Goal: Communication & Community: Answer question/provide support

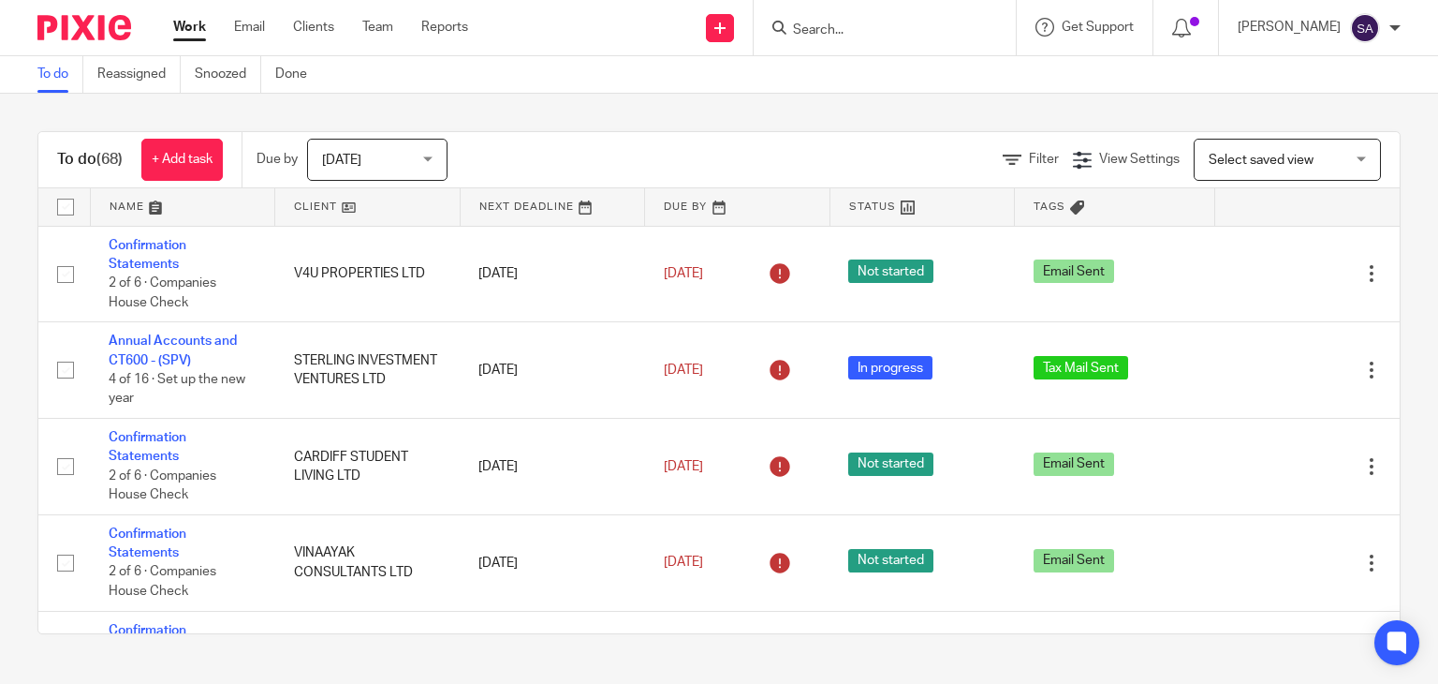
click at [862, 25] on input "Search" at bounding box center [875, 30] width 169 height 17
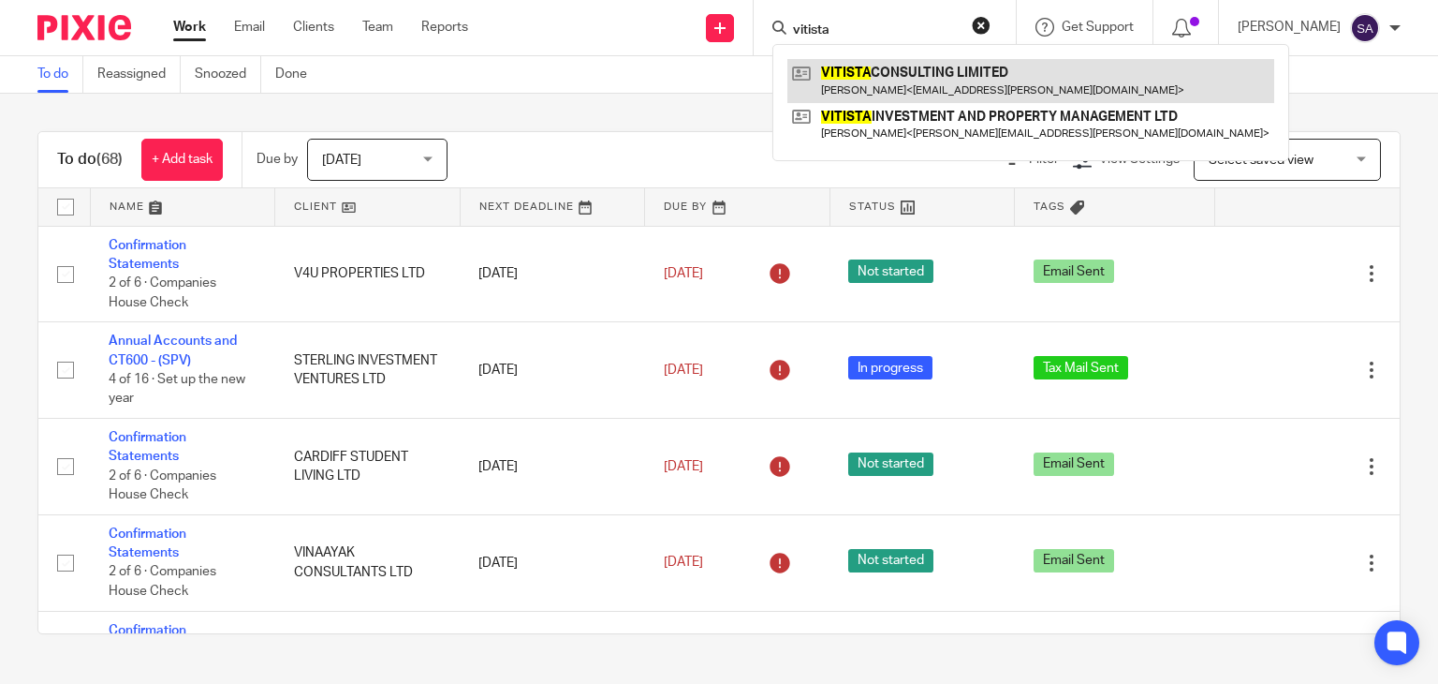
type input "vitista"
click at [927, 76] on link at bounding box center [1031, 80] width 487 height 43
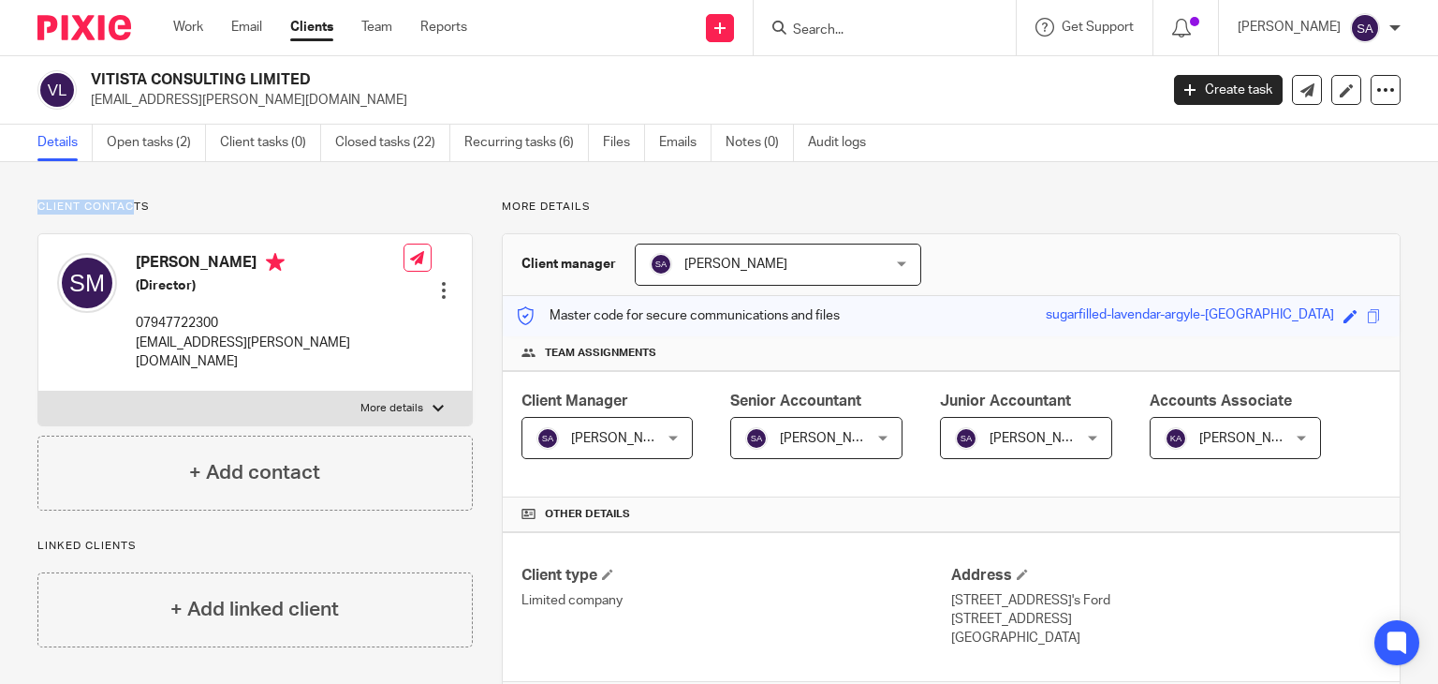
drag, startPoint x: 51, startPoint y: 213, endPoint x: 30, endPoint y: 214, distance: 20.7
click at [152, 213] on p "Client contacts" at bounding box center [254, 206] width 435 height 15
drag, startPoint x: 36, startPoint y: 206, endPoint x: 142, endPoint y: 209, distance: 106.8
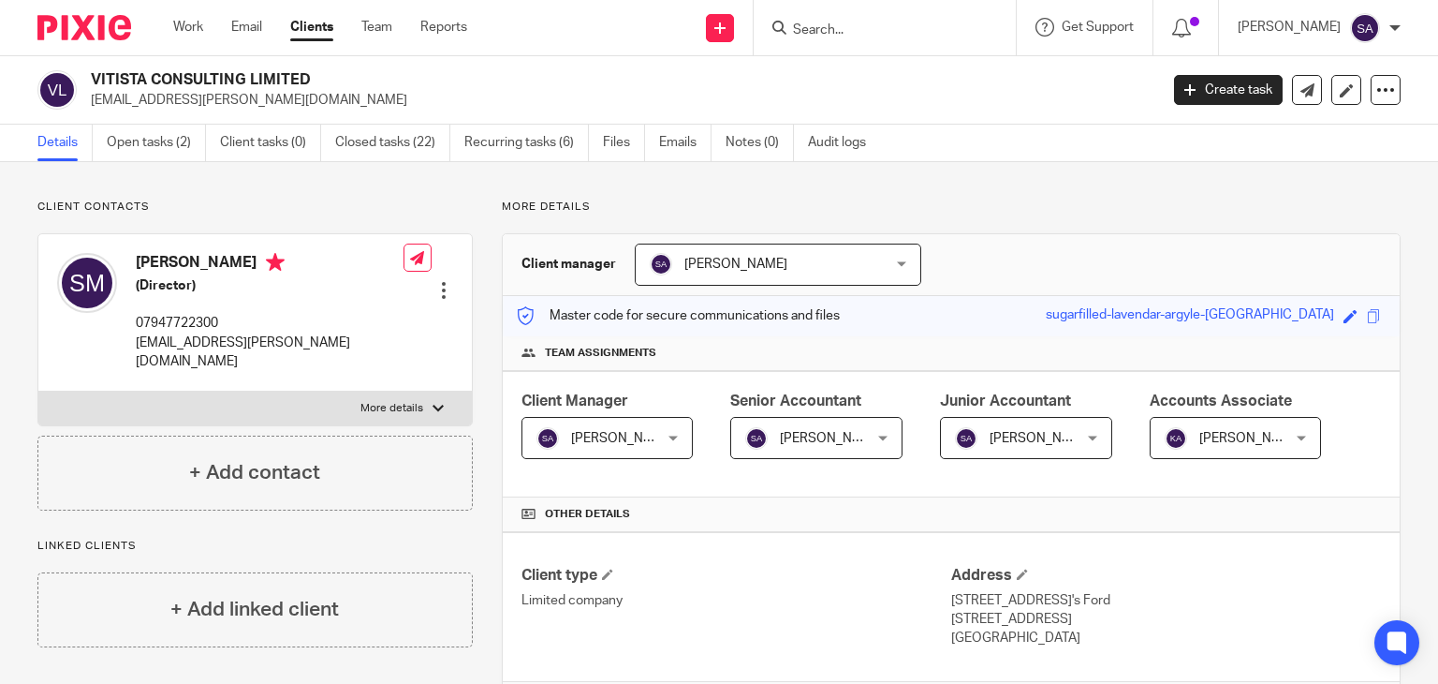
click at [149, 211] on p "Client contacts" at bounding box center [254, 206] width 435 height 15
click at [667, 147] on link "Emails" at bounding box center [685, 143] width 52 height 37
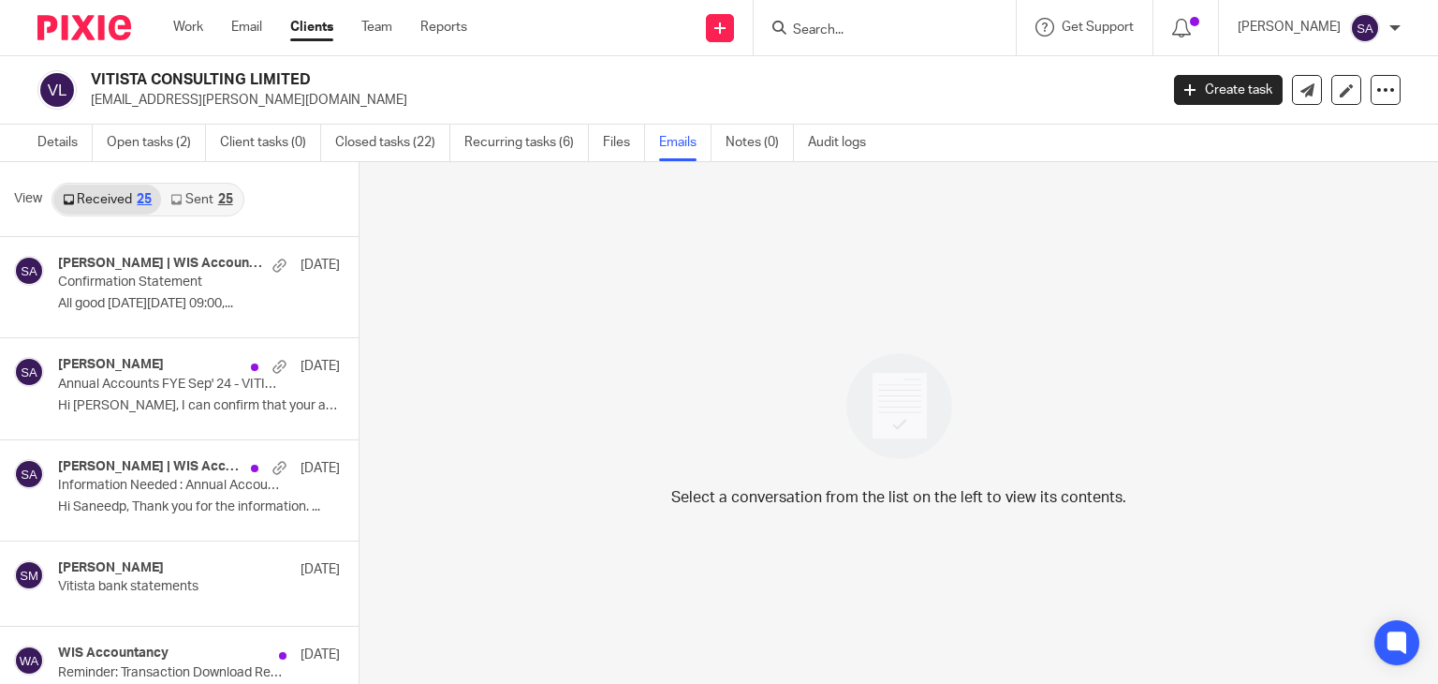
click at [206, 192] on link "Sent 25" at bounding box center [201, 199] width 81 height 30
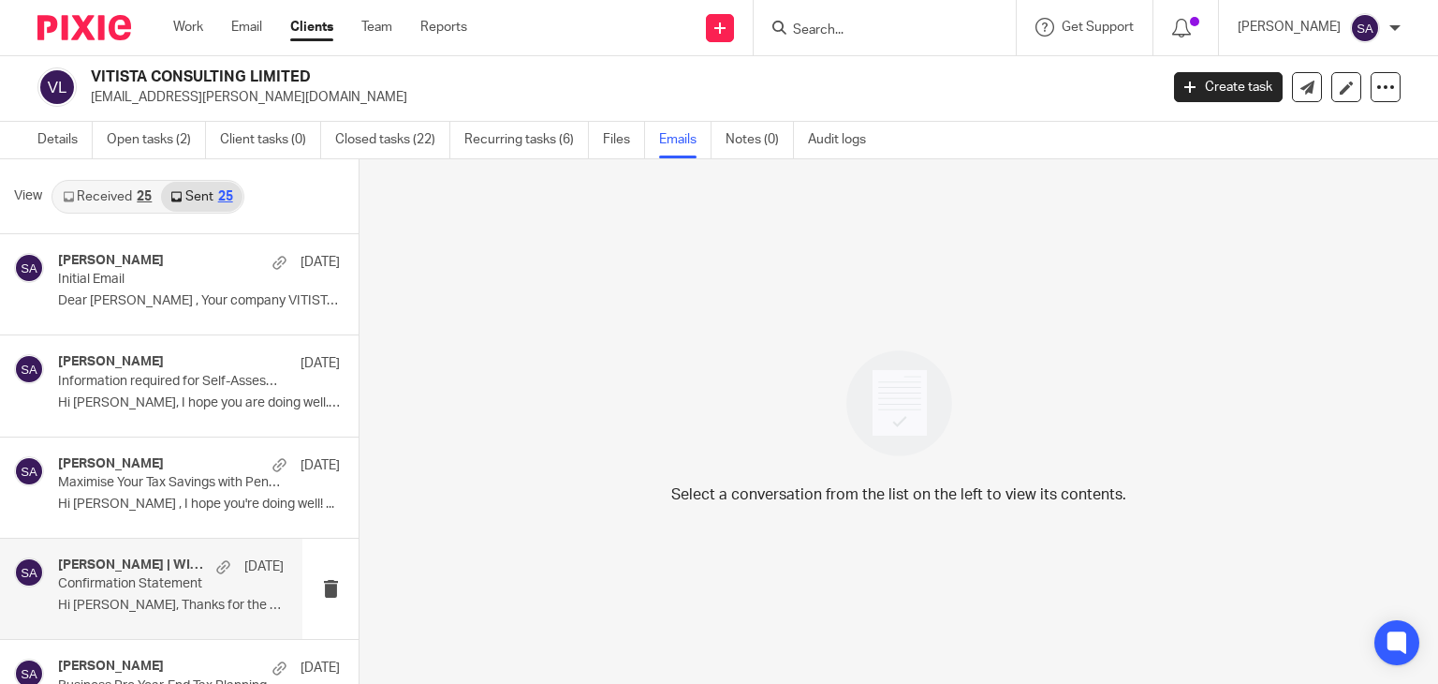
click at [154, 553] on div "[PERSON_NAME] | WIS Accountancy, [PERSON_NAME] [DATE] Confirmation Statement Hi…" at bounding box center [151, 588] width 302 height 100
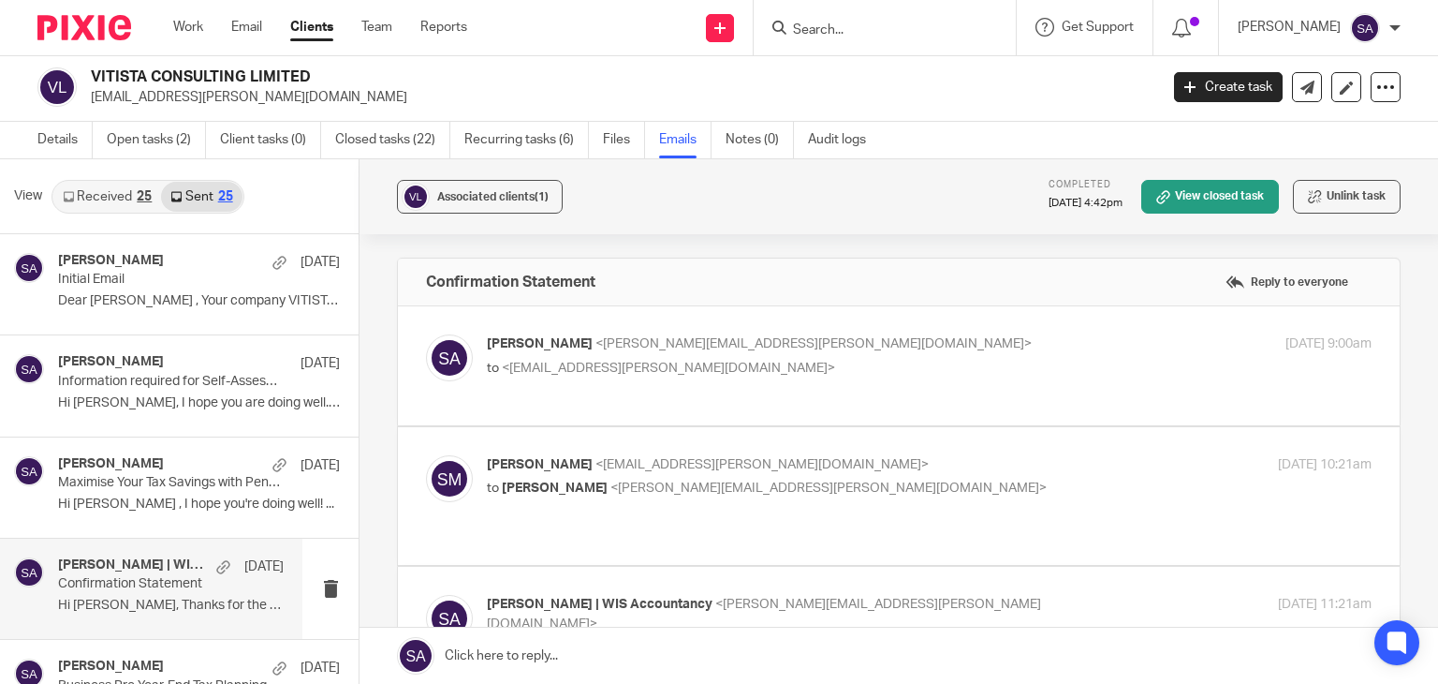
scroll to position [0, 0]
click at [447, 364] on img at bounding box center [449, 357] width 47 height 47
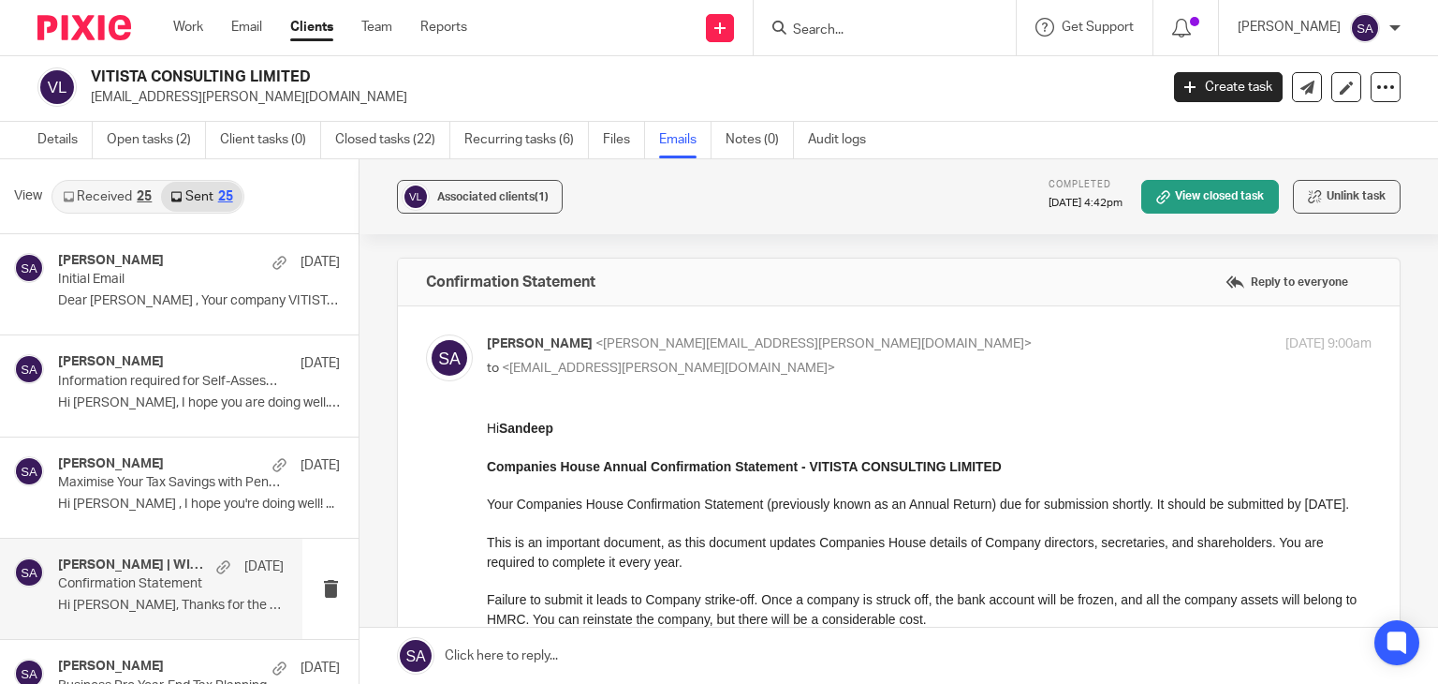
click at [447, 364] on img at bounding box center [449, 357] width 47 height 47
checkbox input "false"
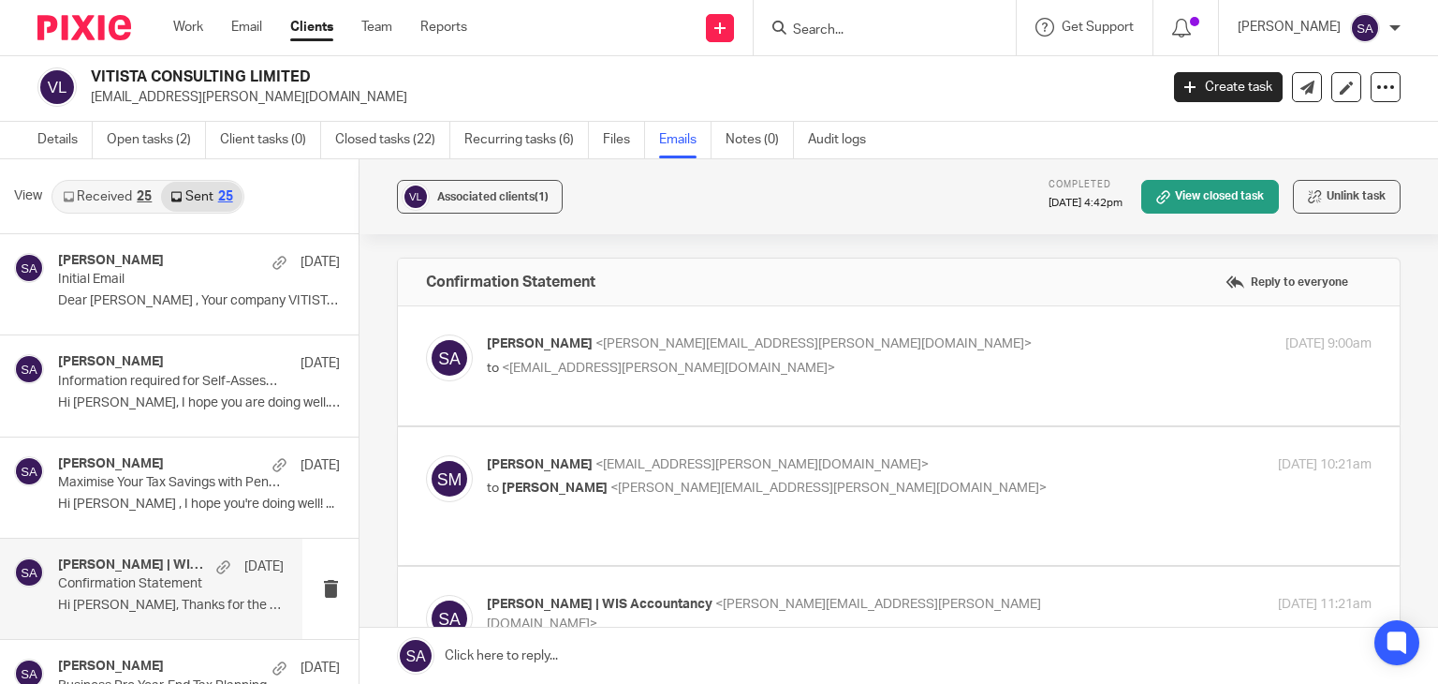
scroll to position [94, 0]
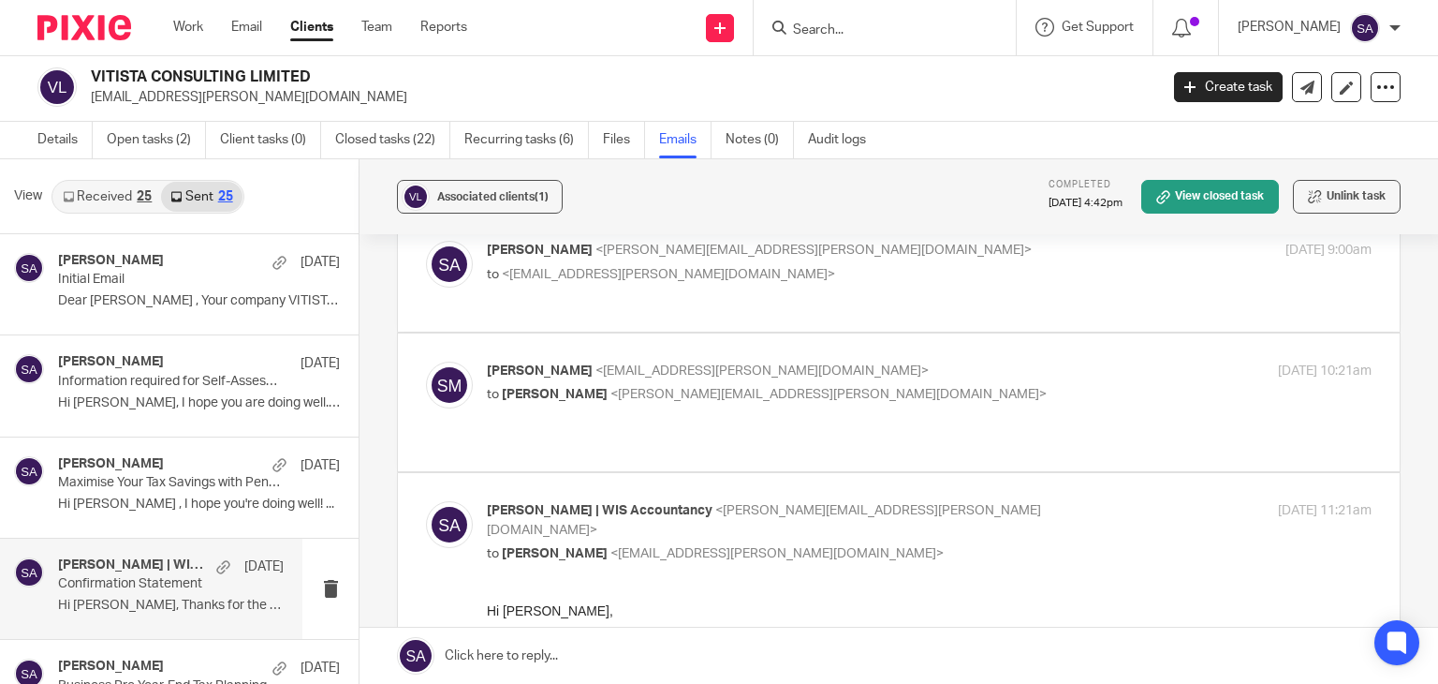
click at [448, 388] on img at bounding box center [449, 384] width 47 height 47
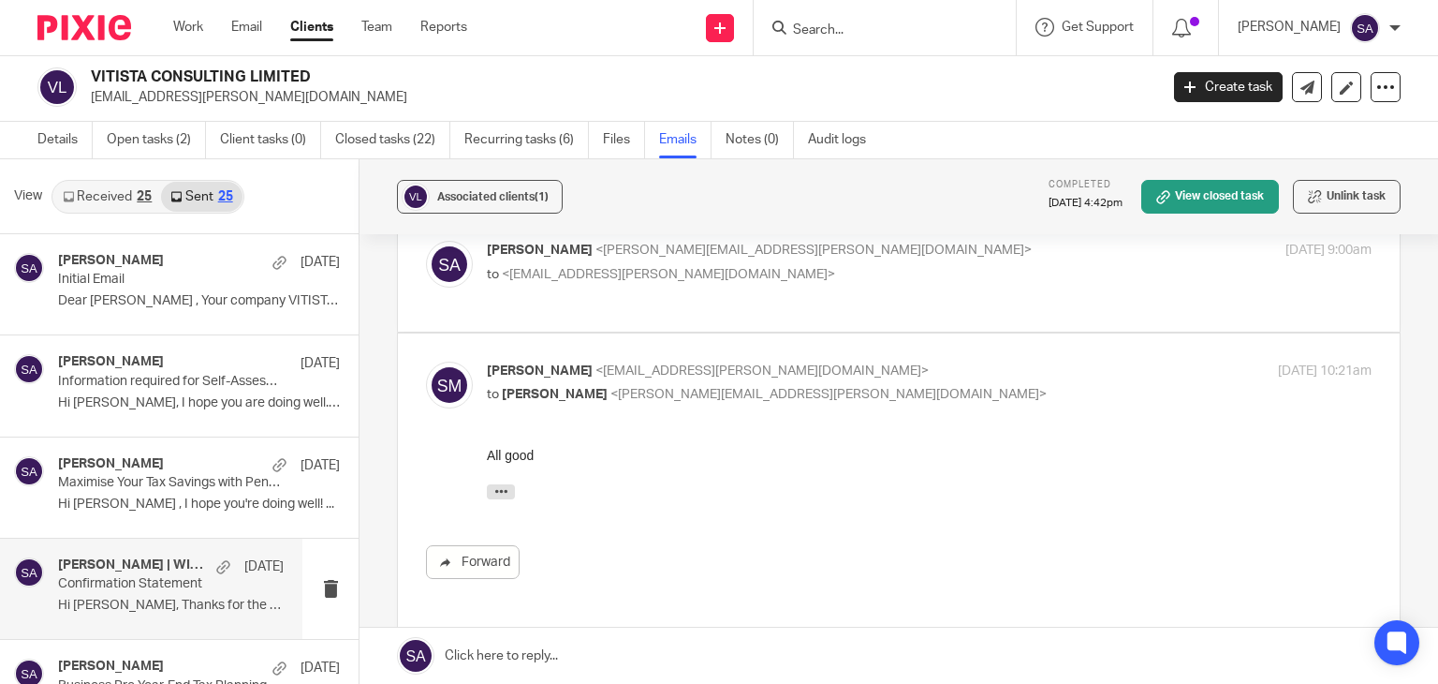
click at [443, 387] on img at bounding box center [449, 384] width 47 height 47
checkbox input "false"
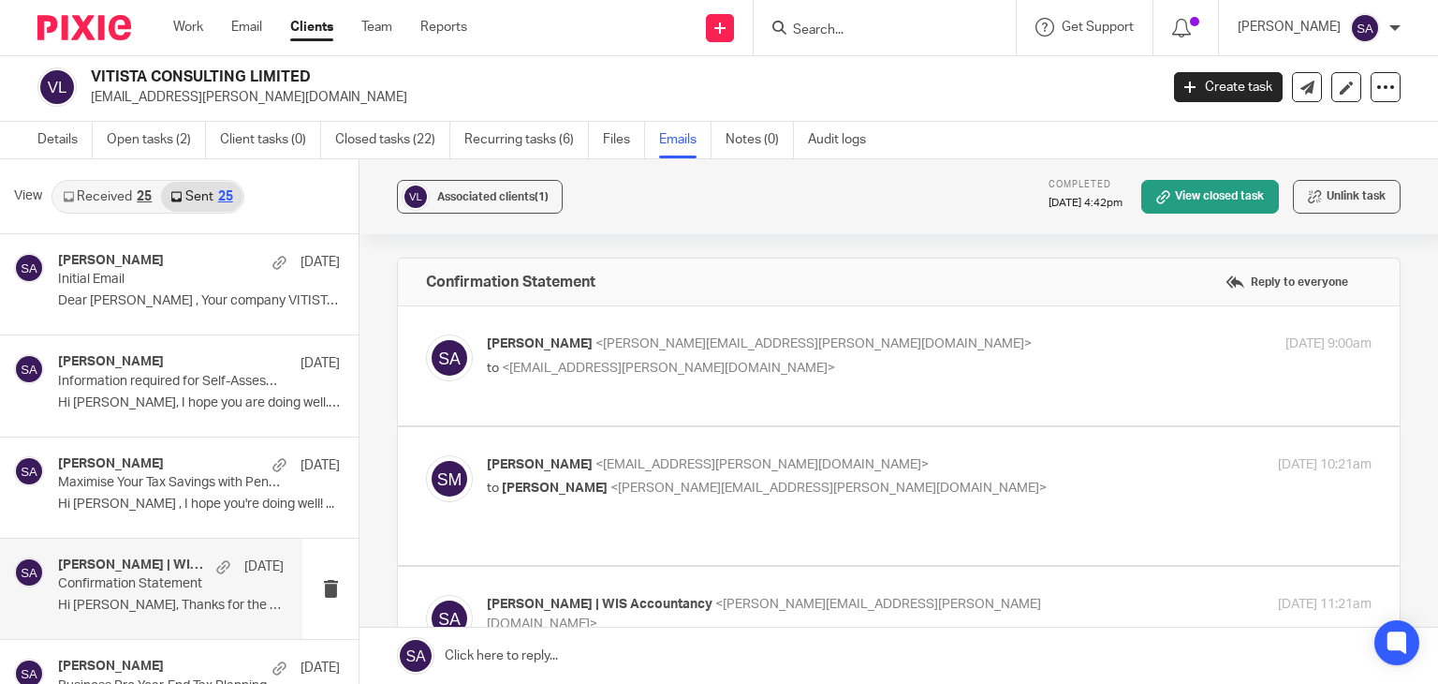
scroll to position [0, 0]
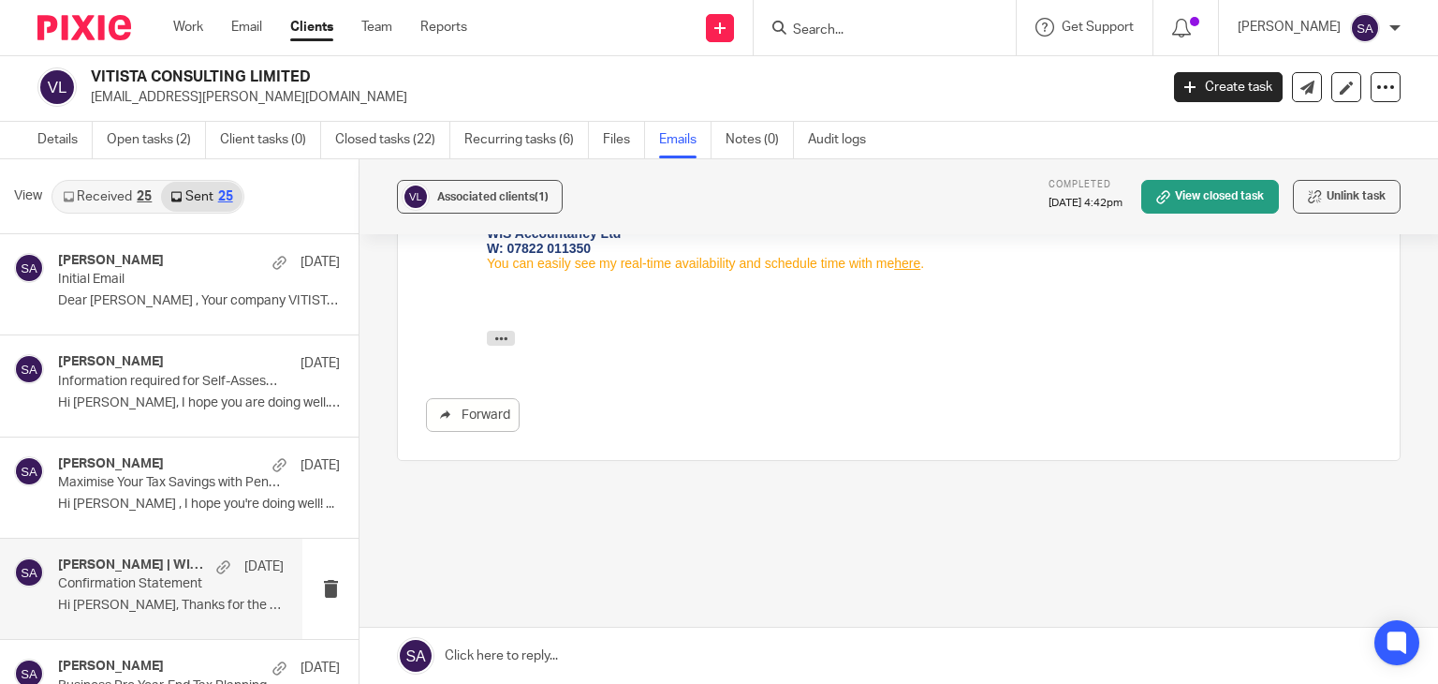
click at [558, 660] on link at bounding box center [899, 655] width 1079 height 56
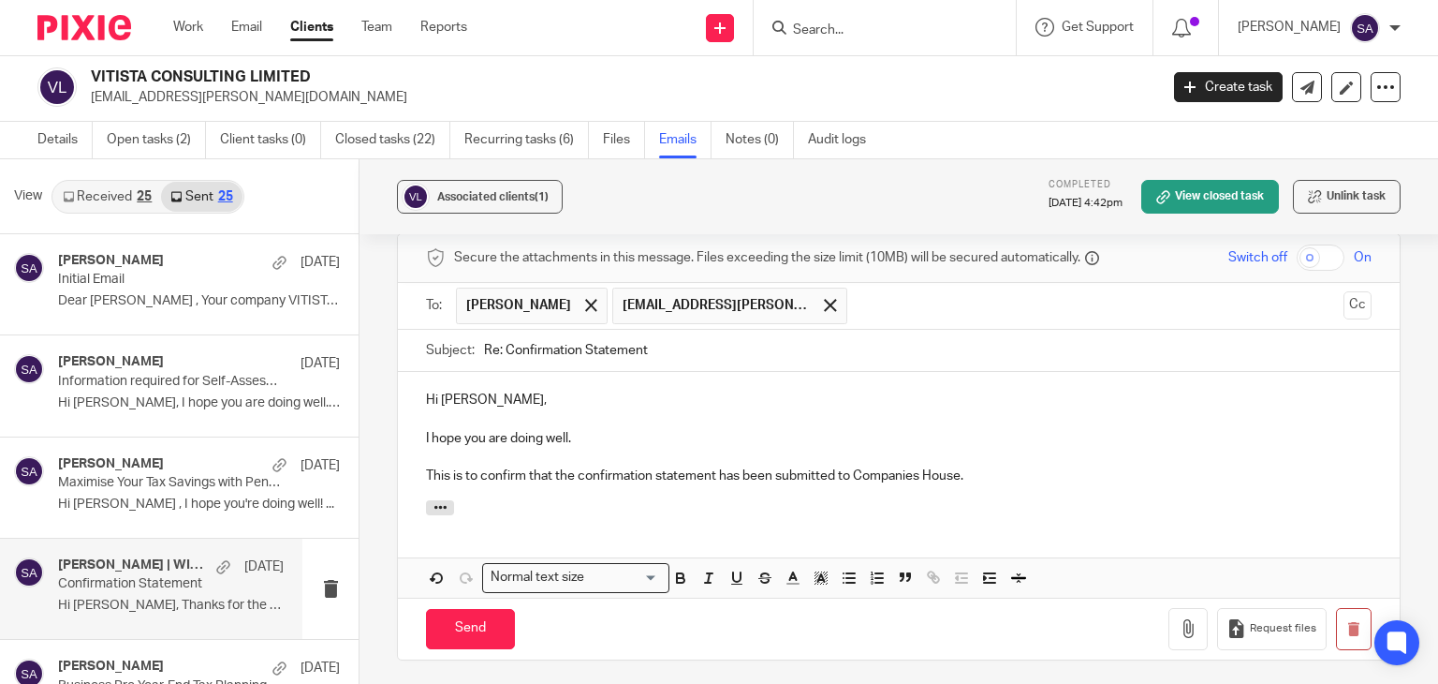
scroll to position [759, 0]
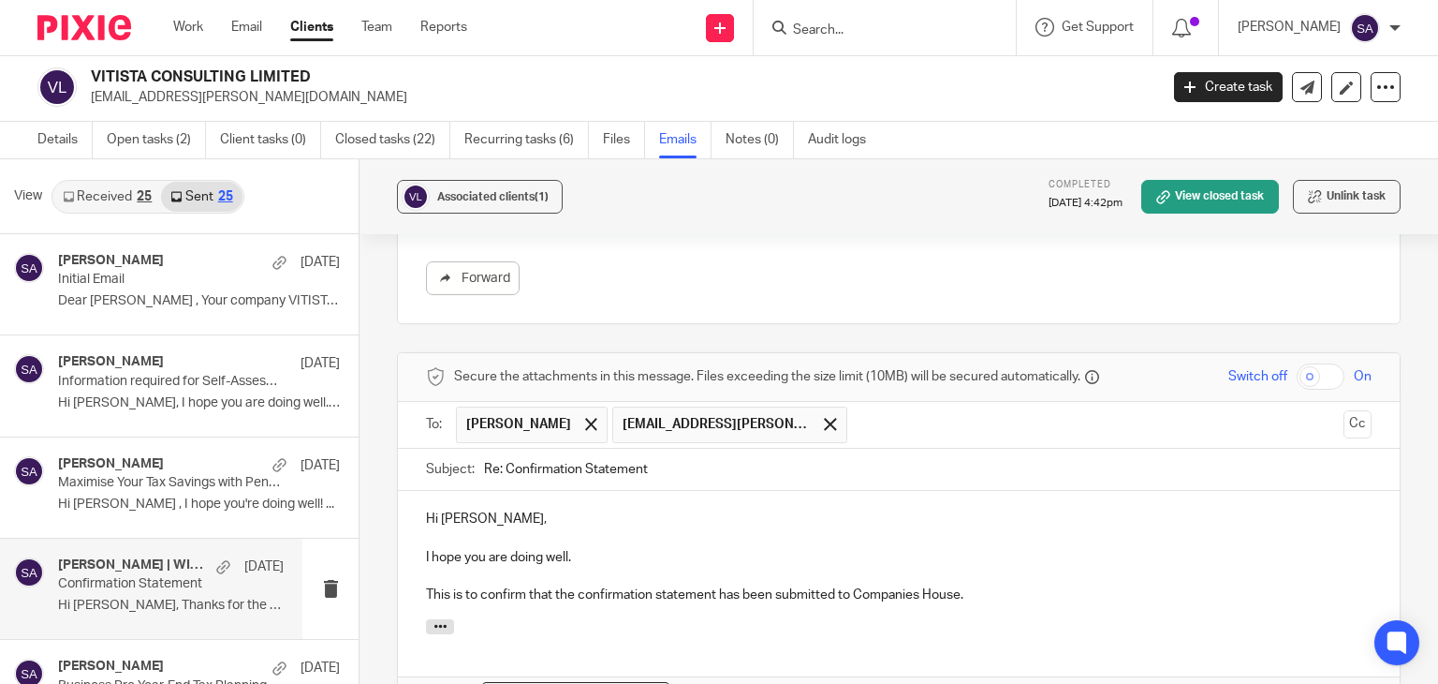
click at [668, 450] on input "Re: Confirmation Statement" at bounding box center [928, 470] width 888 height 42
type input "Re: Confirmation Statement -"
click at [1344, 410] on button "Cc" at bounding box center [1358, 424] width 28 height 28
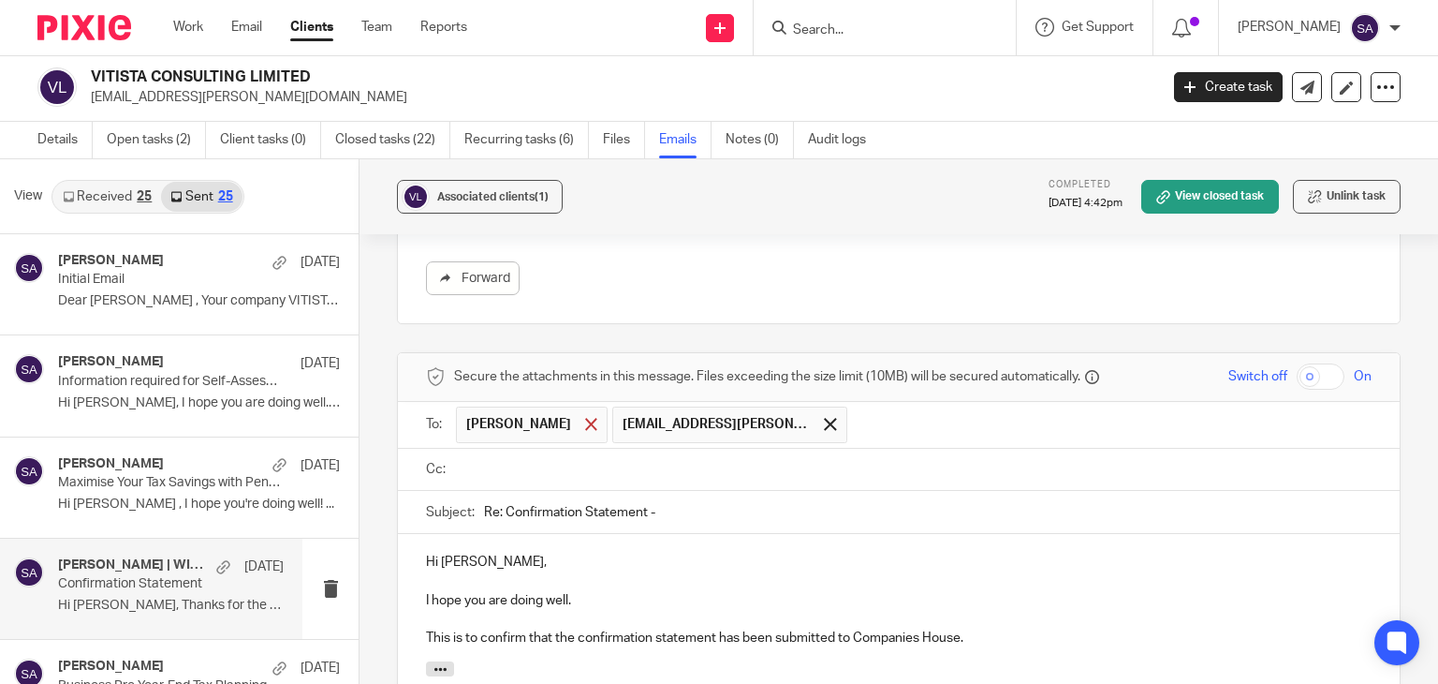
click at [581, 410] on div at bounding box center [592, 424] width 22 height 28
click at [521, 459] on input "text" at bounding box center [913, 470] width 904 height 22
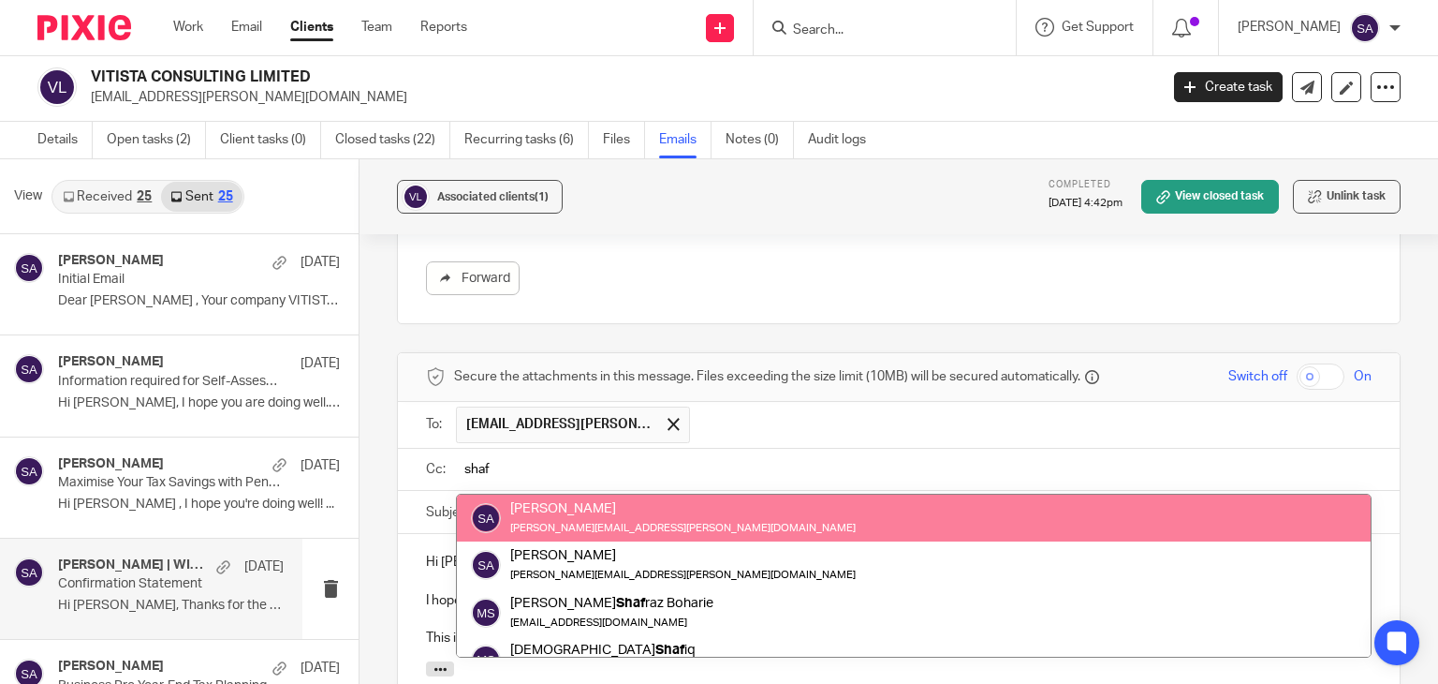
type input "shaf"
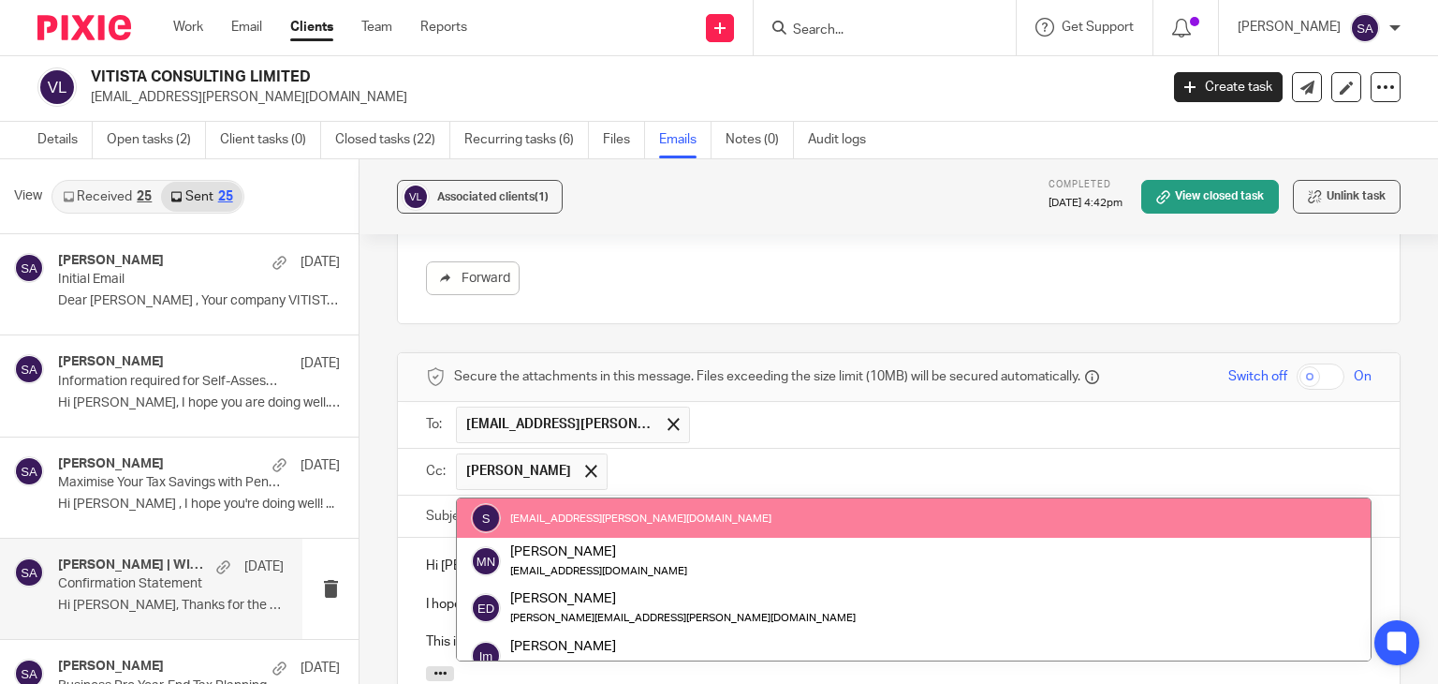
click at [619, 453] on input "text" at bounding box center [990, 471] width 746 height 37
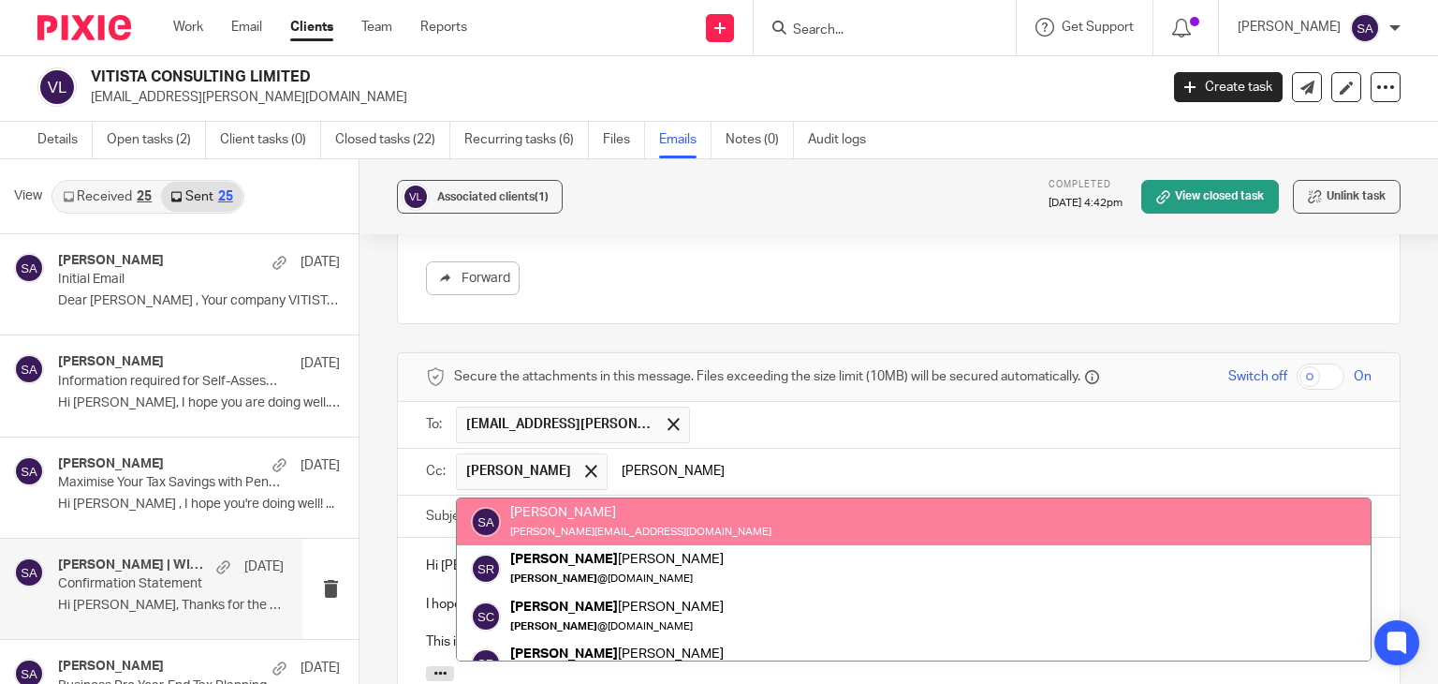
type input "[PERSON_NAME]"
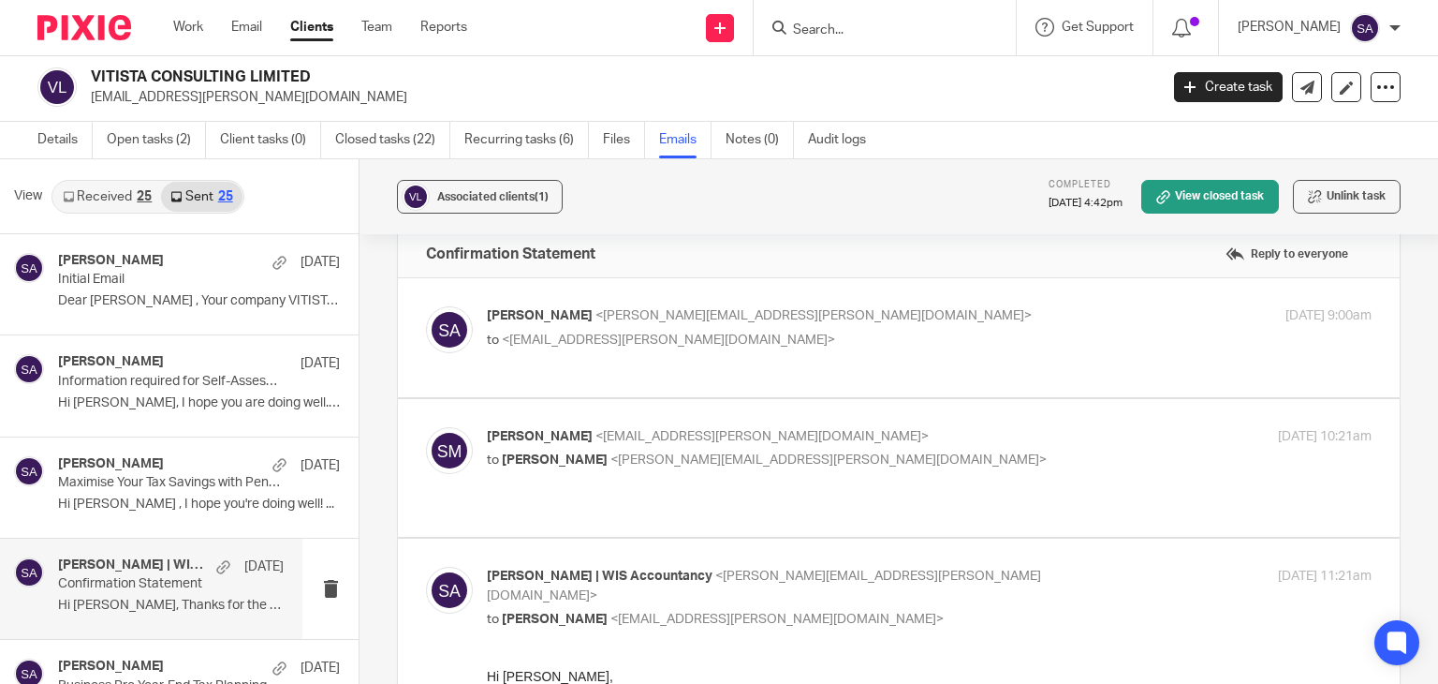
scroll to position [0, 0]
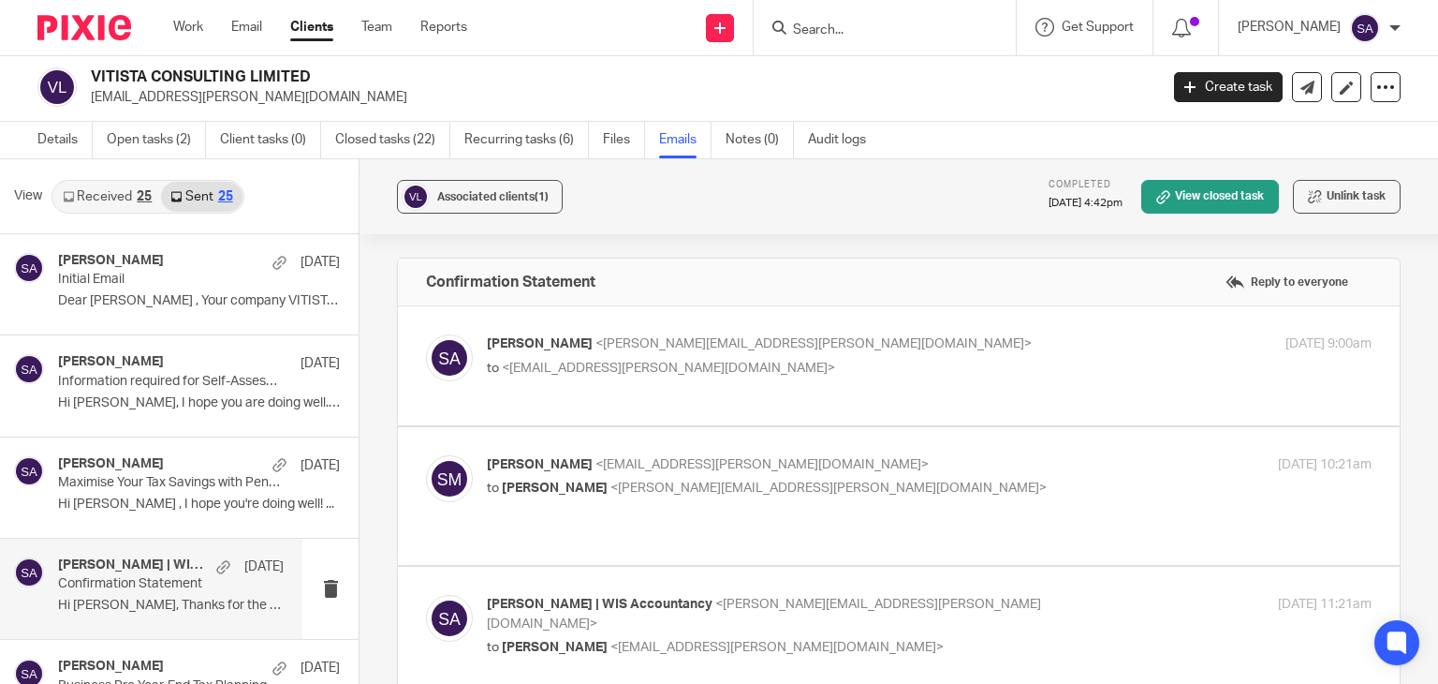
click at [689, 408] on label at bounding box center [899, 365] width 1002 height 119
click at [426, 334] on input "checkbox" at bounding box center [425, 333] width 1 height 1
checkbox input "true"
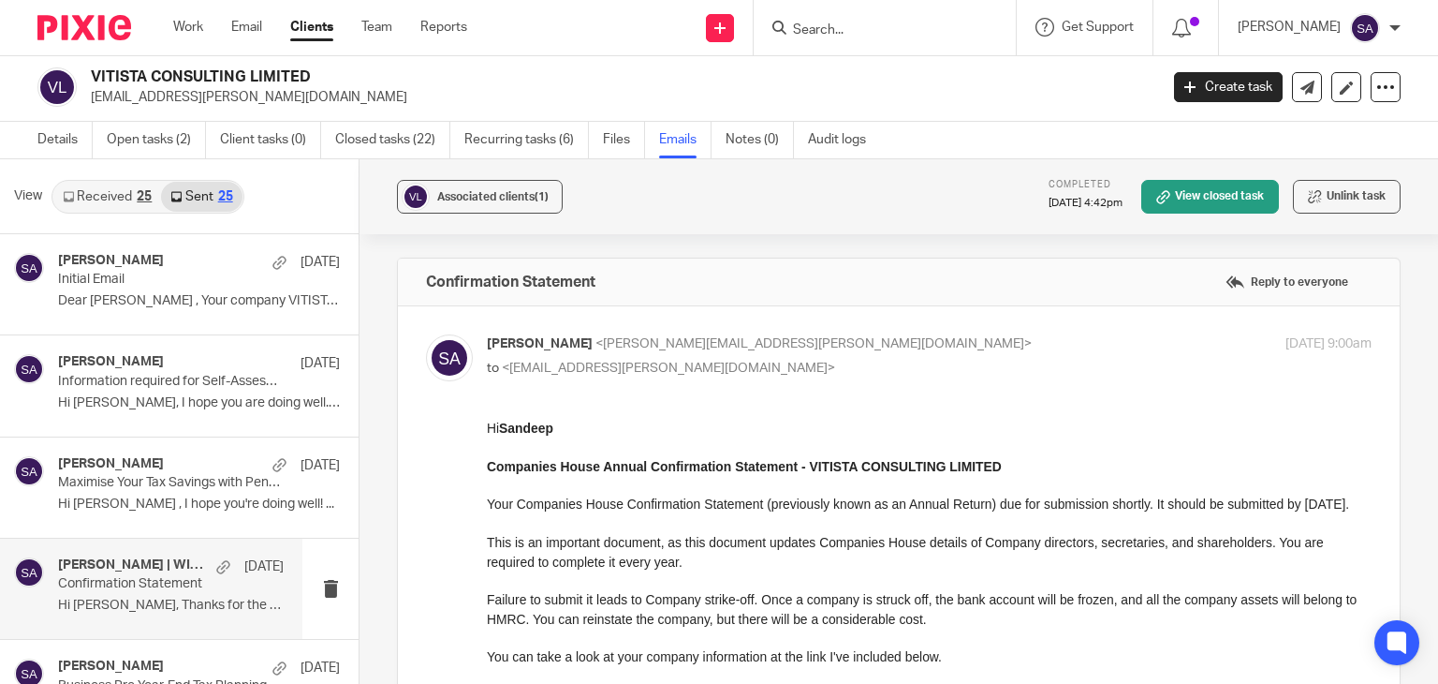
scroll to position [94, 0]
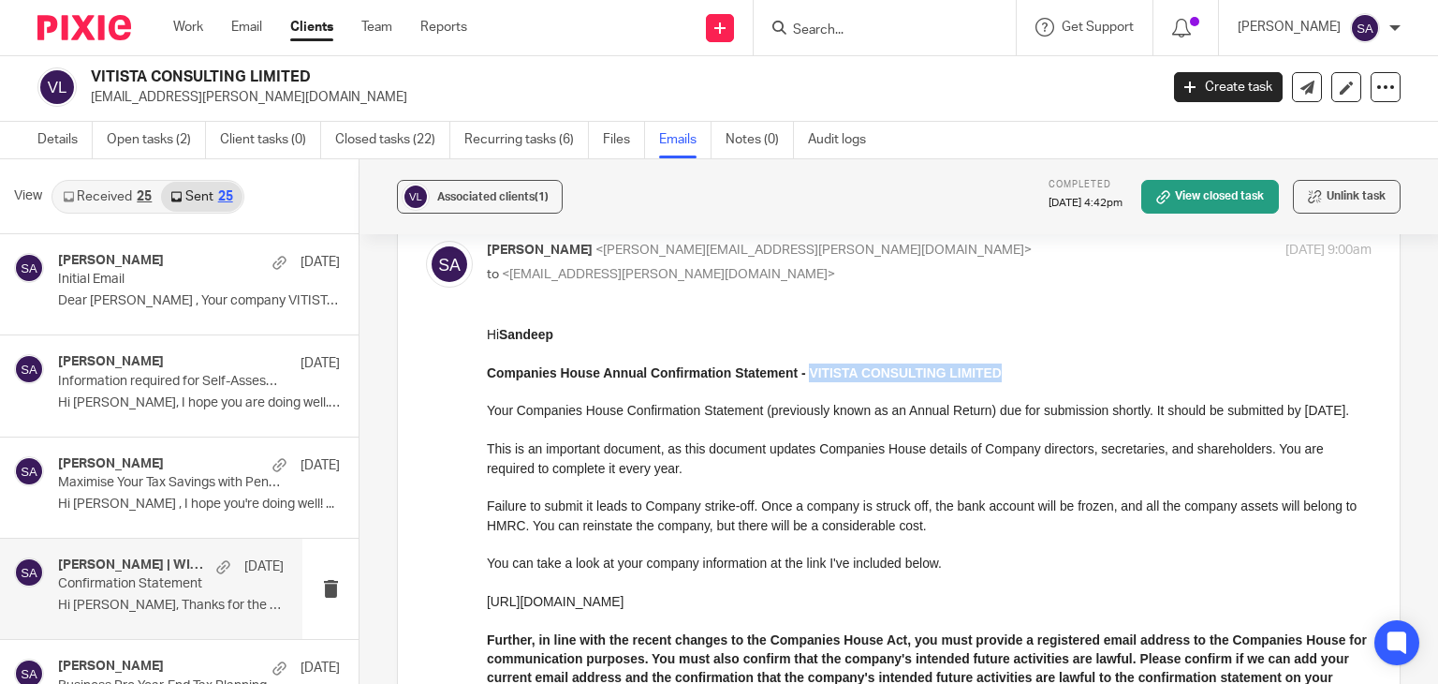
drag, startPoint x: 808, startPoint y: 370, endPoint x: 993, endPoint y: 368, distance: 184.5
click at [993, 368] on strong "Companies House Annual Confirmation Statement - VITISTA CONSULTING LIMITED" at bounding box center [744, 372] width 515 height 15
copy strong "VITISTA CONSULTING LIMITED"
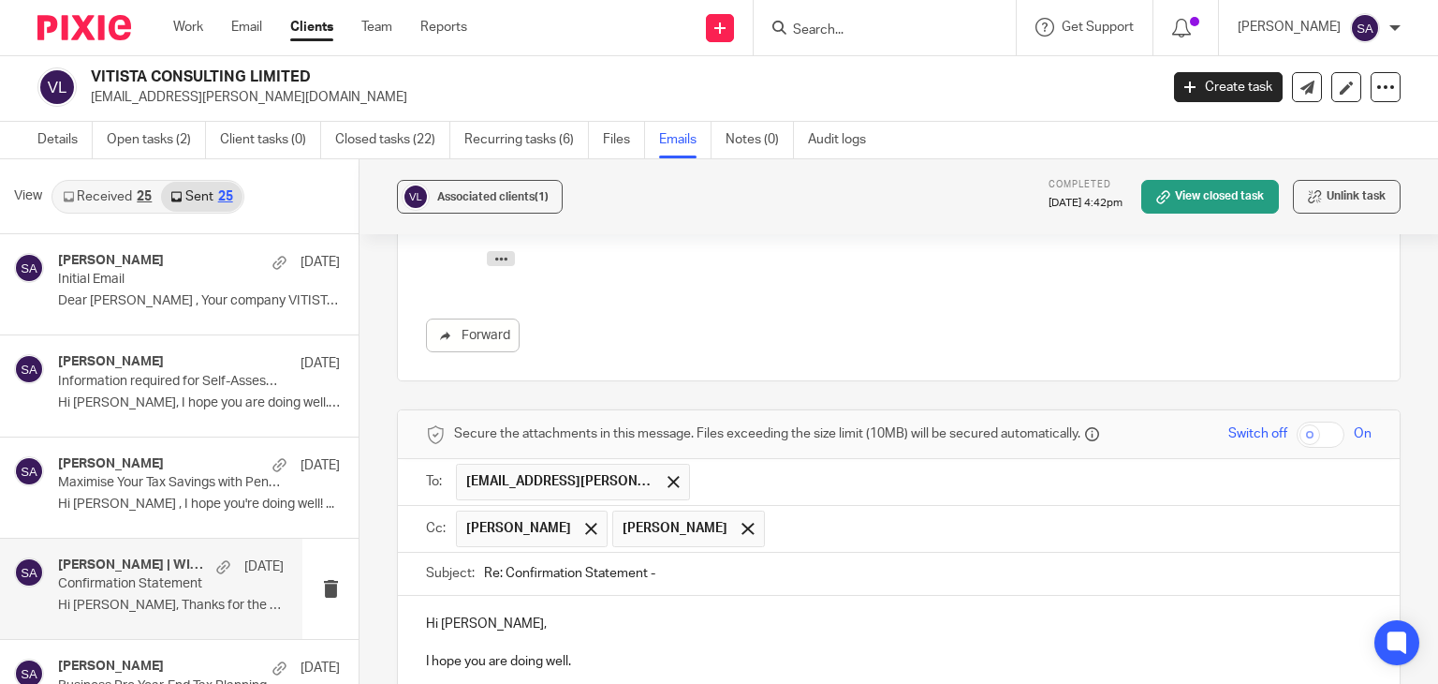
scroll to position [1779, 0]
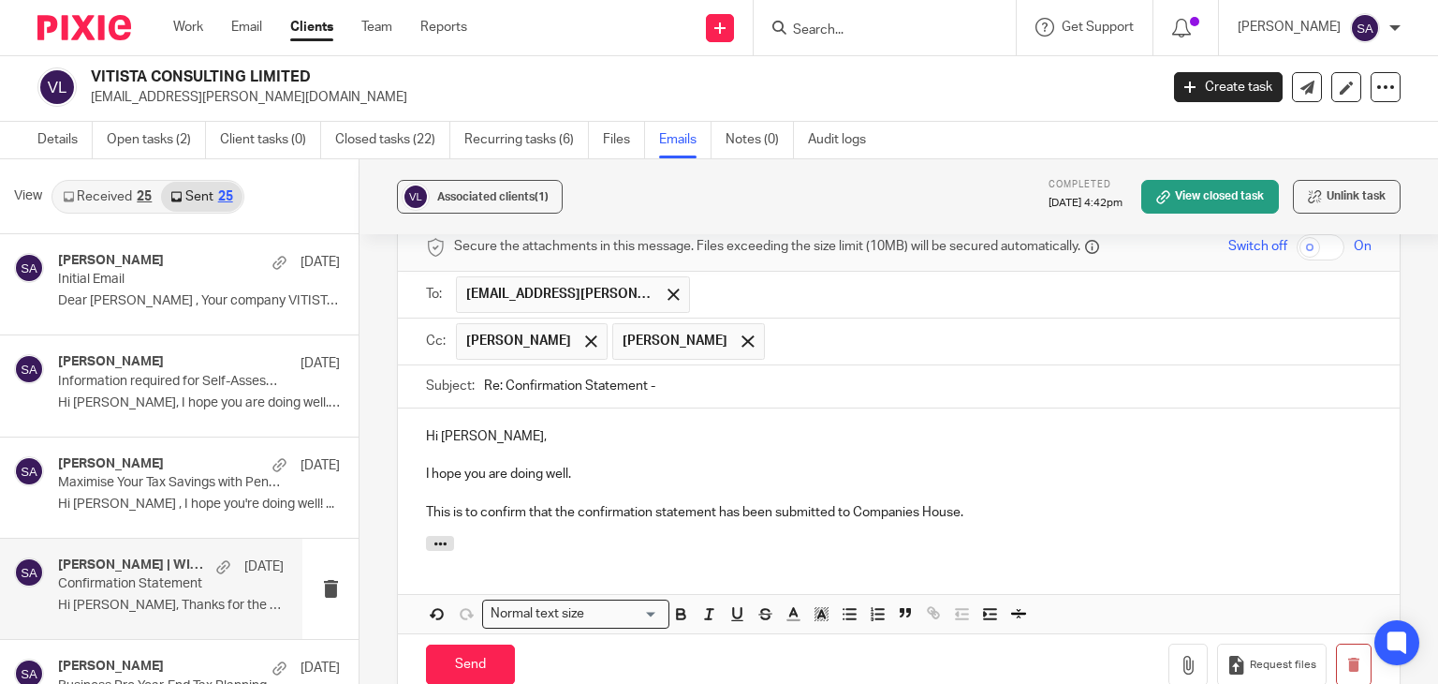
click at [668, 368] on input "Re: Confirmation Statement -" at bounding box center [928, 386] width 888 height 42
paste input "VITISTA CONSULTING LIMITED"
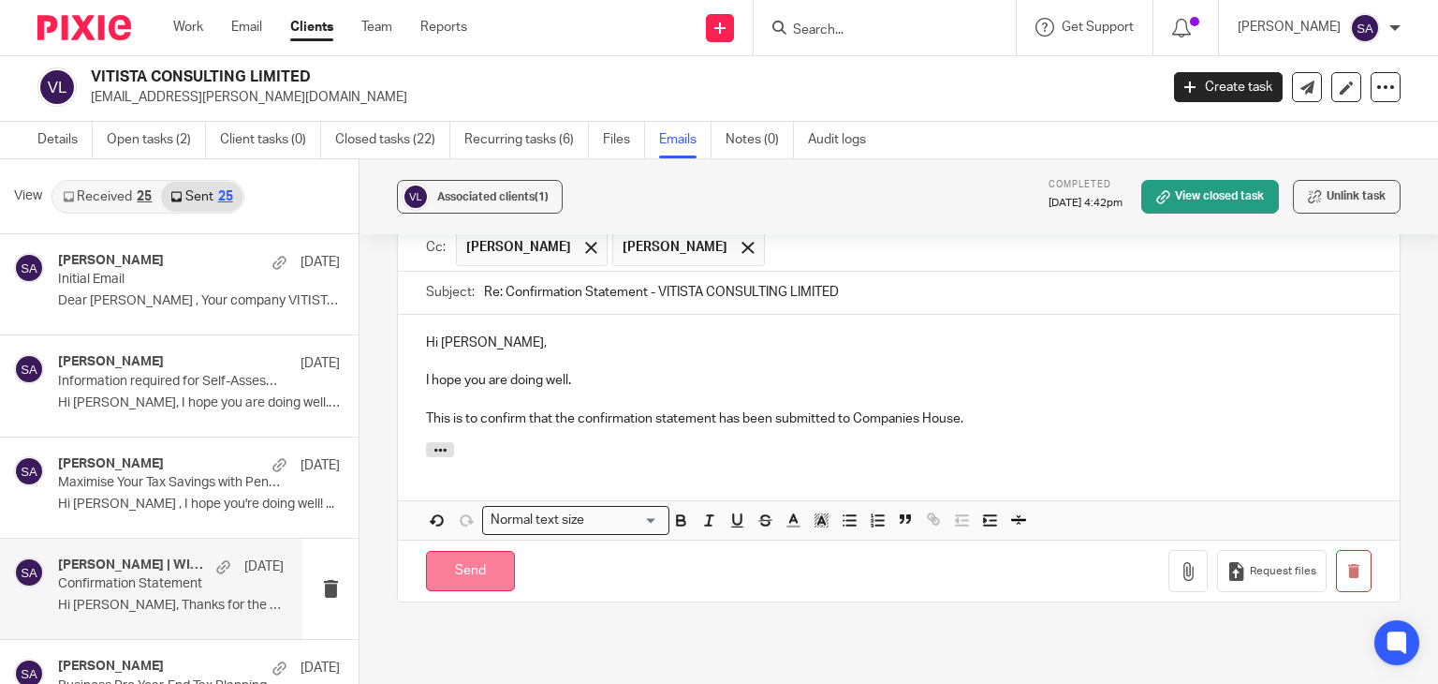
type input "Re: Confirmation Statement - VITISTA CONSULTING LIMITED"
click at [463, 551] on input "Send" at bounding box center [470, 571] width 89 height 40
